Goal: Check status: Check status

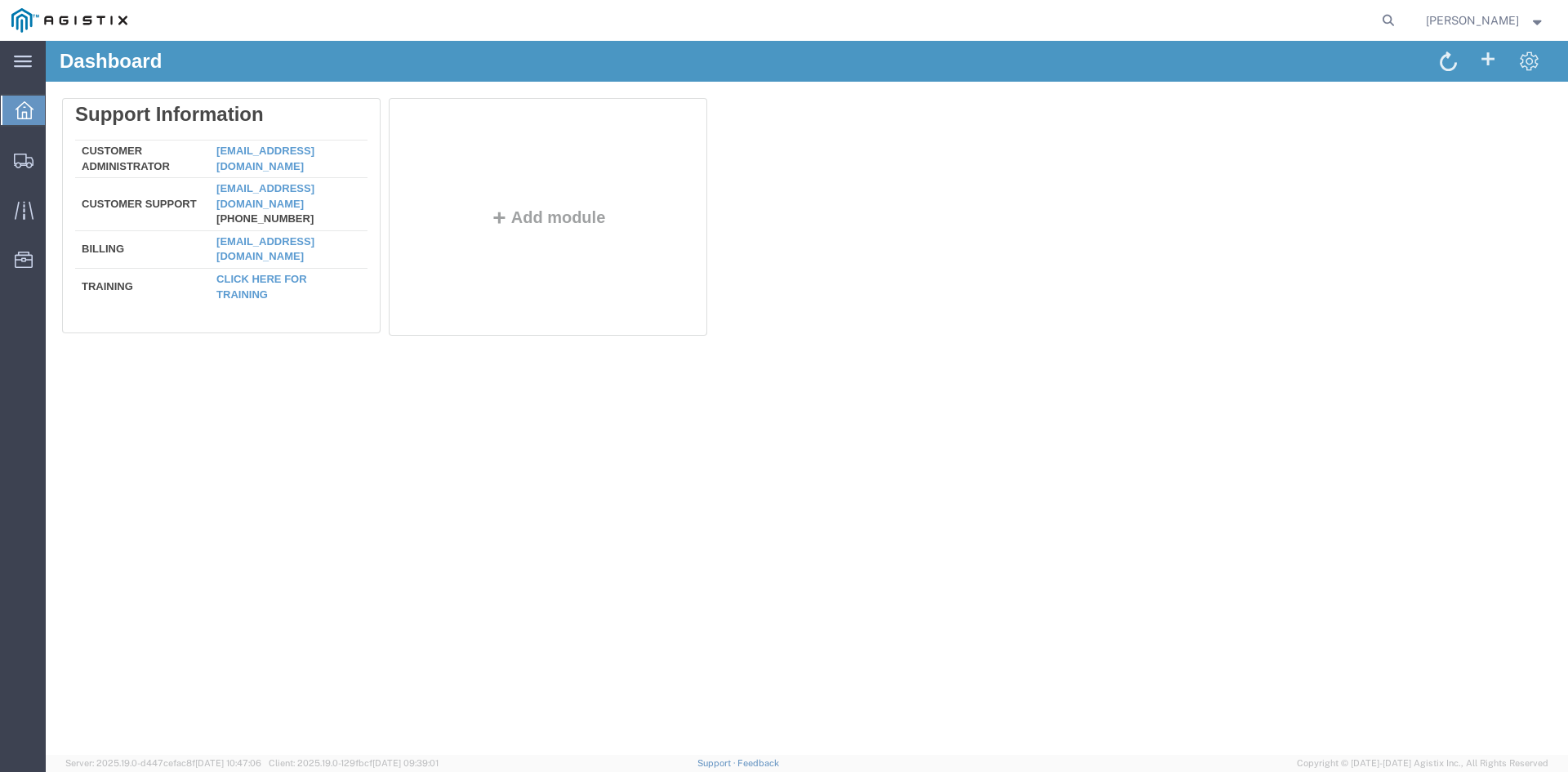
click at [711, 193] on div "Add module" at bounding box center [551, 220] width 327 height 245
click at [1397, 17] on icon at bounding box center [1387, 20] width 23 height 23
paste input "56439365"
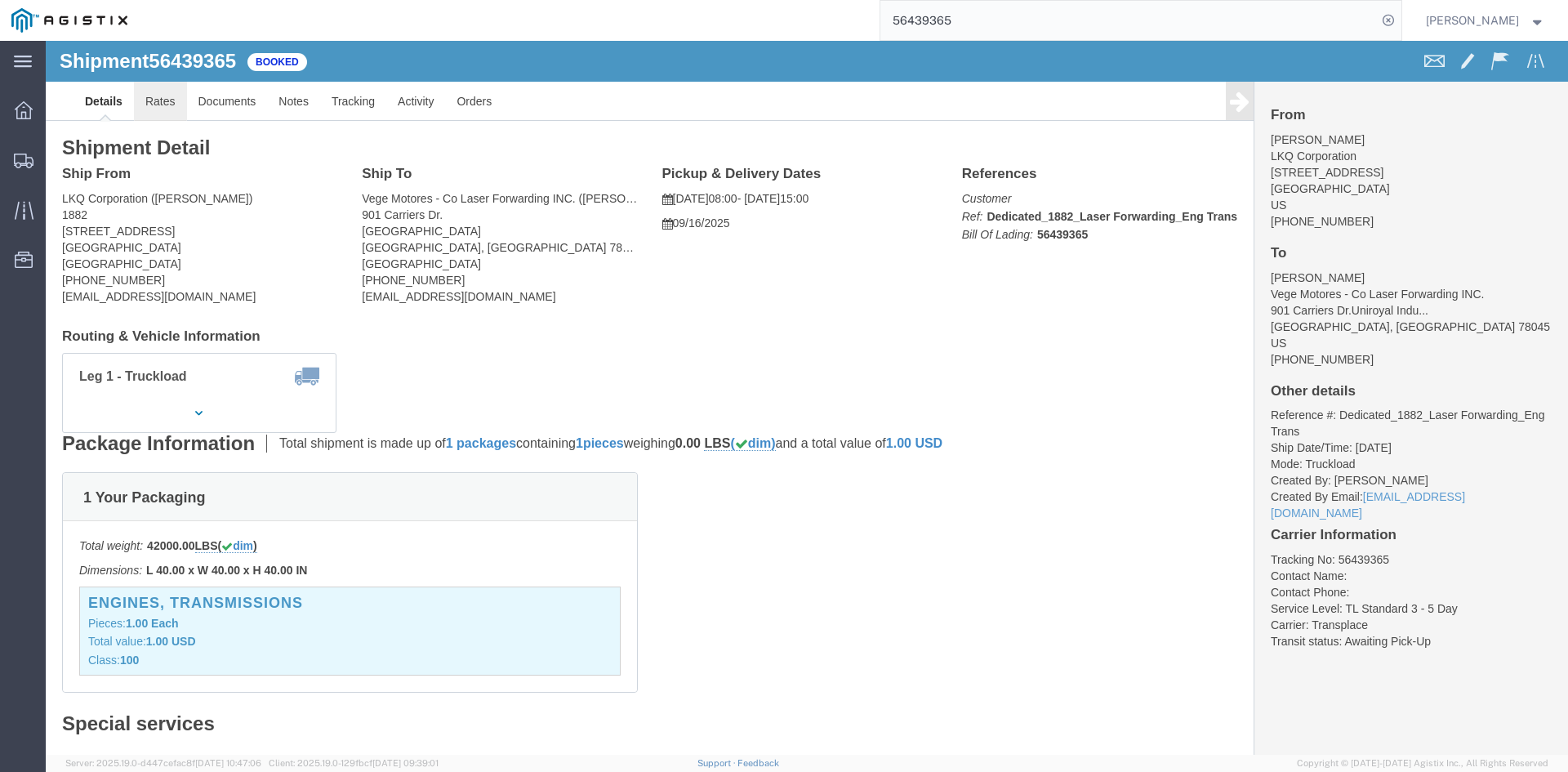
drag, startPoint x: 129, startPoint y: 62, endPoint x: 208, endPoint y: 4, distance: 98.0
click link "Rates"
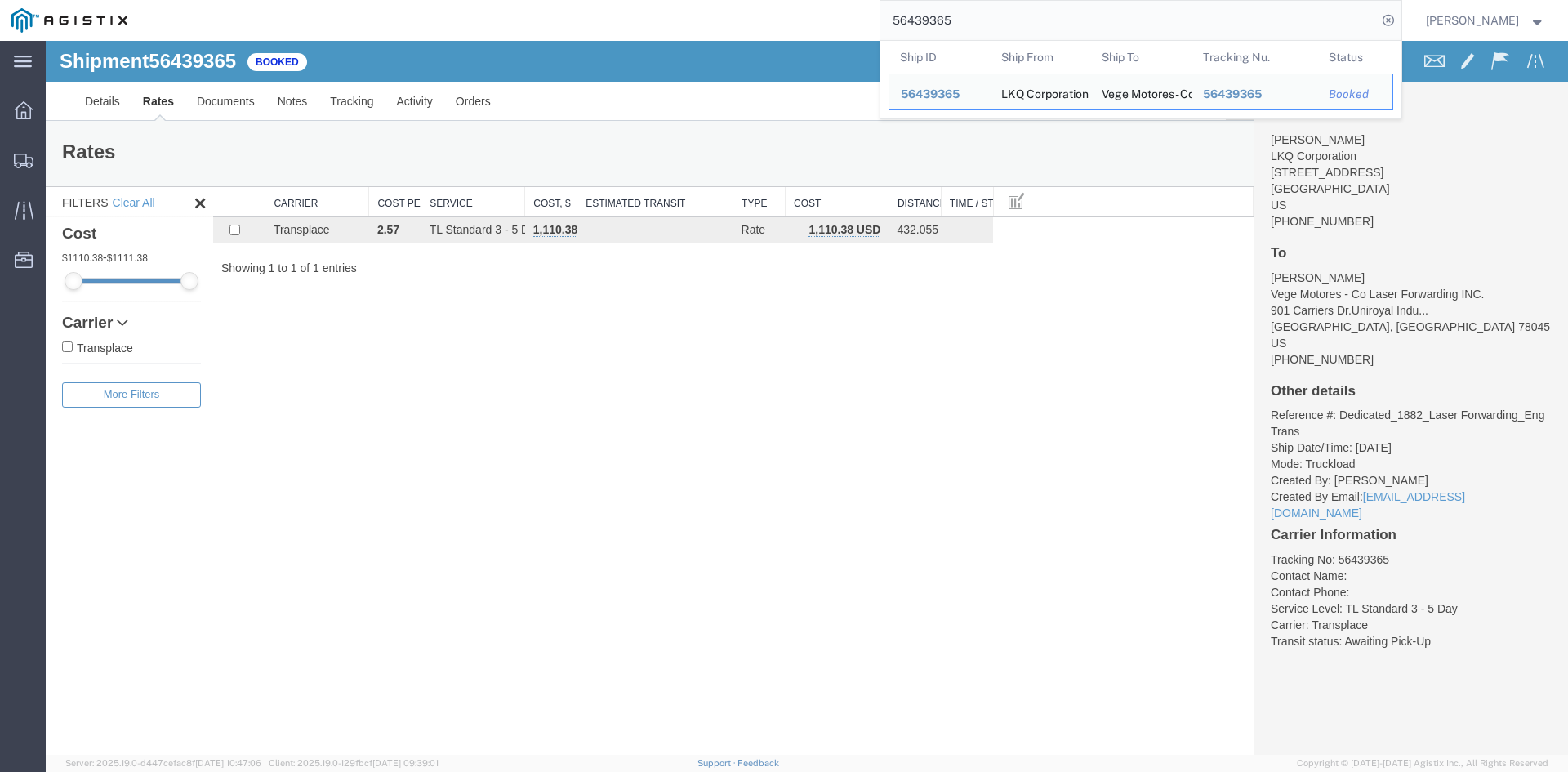
click at [952, 19] on input "56439365" at bounding box center [1128, 21] width 496 height 40
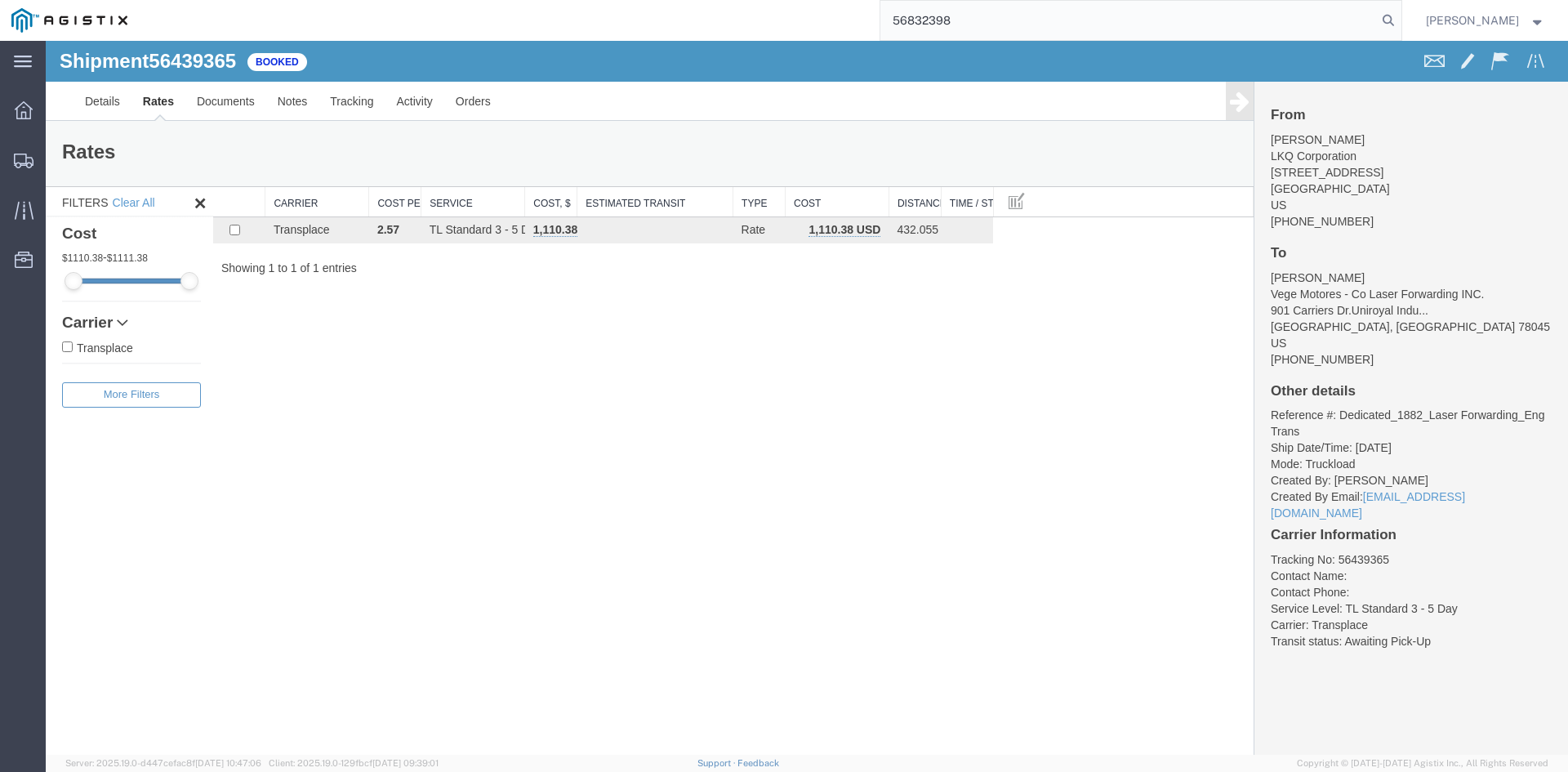
type input "56832398"
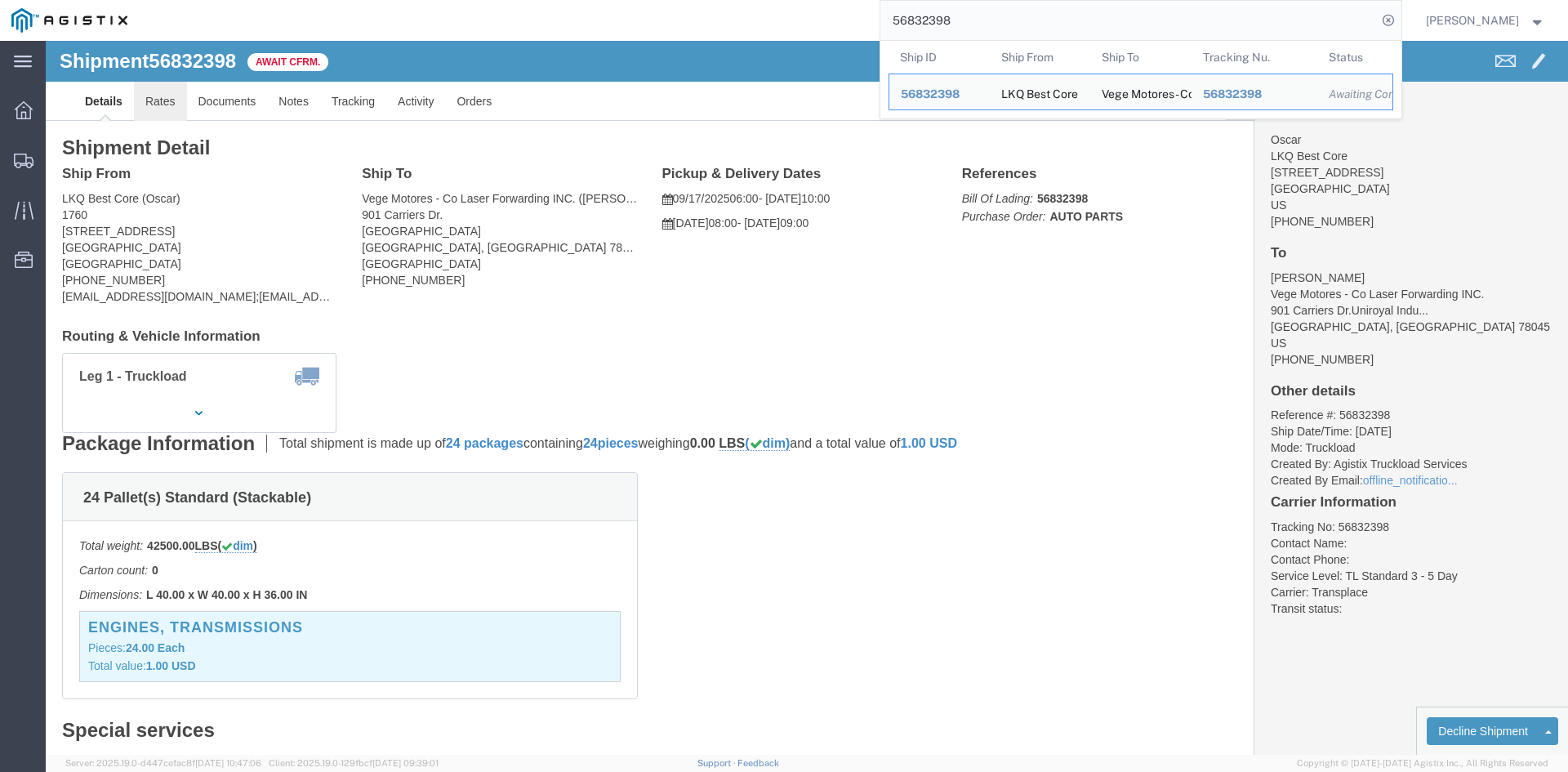
click link "Rates"
